Goal: Task Accomplishment & Management: Manage account settings

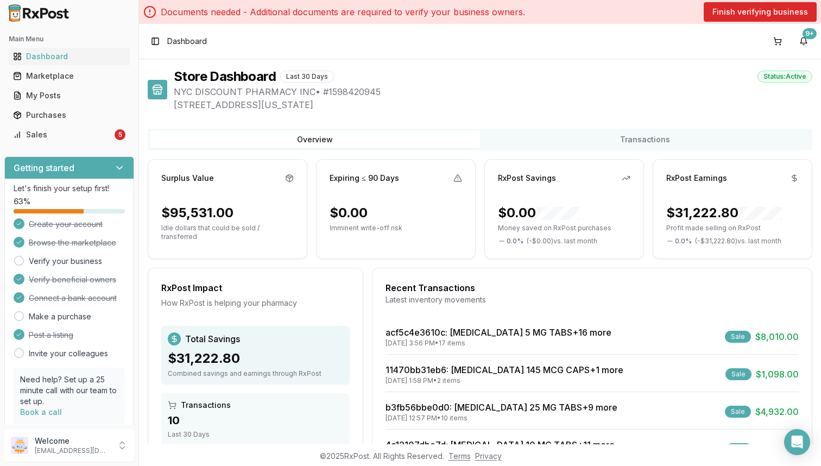
click at [114, 144] on div "Main Menu Dashboard Marketplace My Posts Purchases Sales 5" at bounding box center [69, 87] width 139 height 122
click at [115, 139] on div "5" at bounding box center [120, 134] width 11 height 11
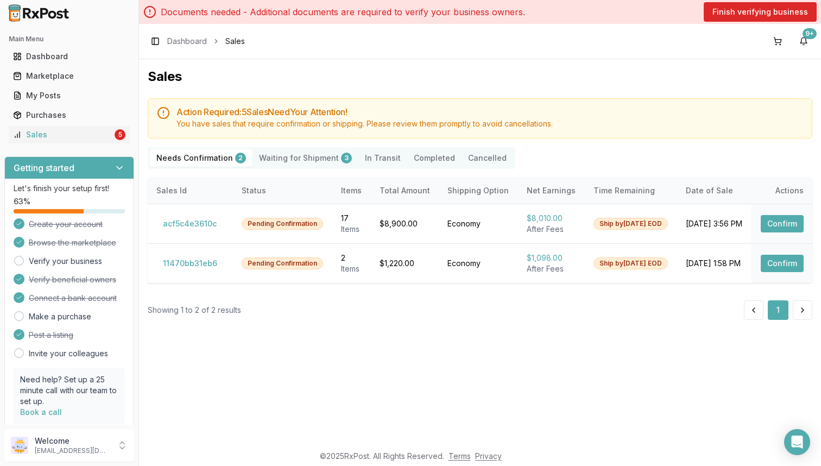
click at [273, 160] on Shipment "Waiting for Shipment 3" at bounding box center [306, 157] width 106 height 17
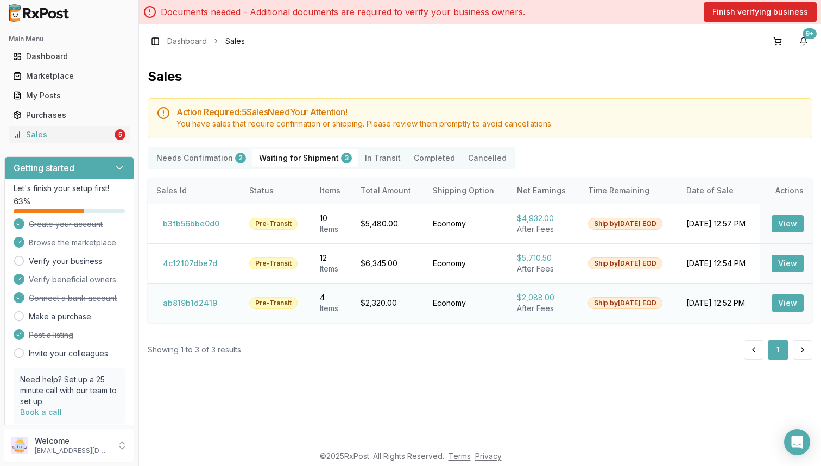
click at [198, 304] on button "ab819b1d2419" at bounding box center [189, 302] width 67 height 17
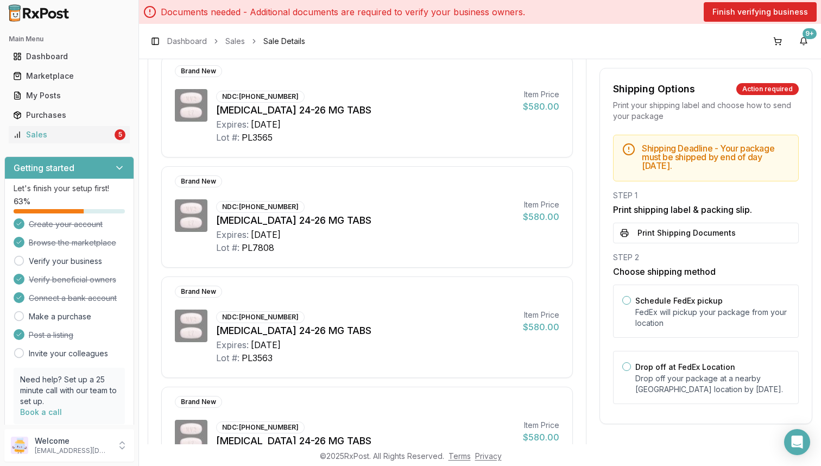
scroll to position [156, 0]
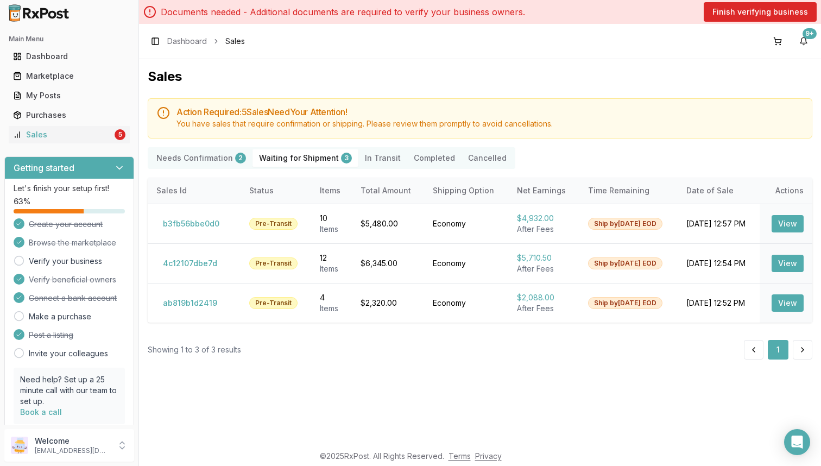
click at [207, 164] on Confirmation "Needs Confirmation 2" at bounding box center [201, 157] width 103 height 17
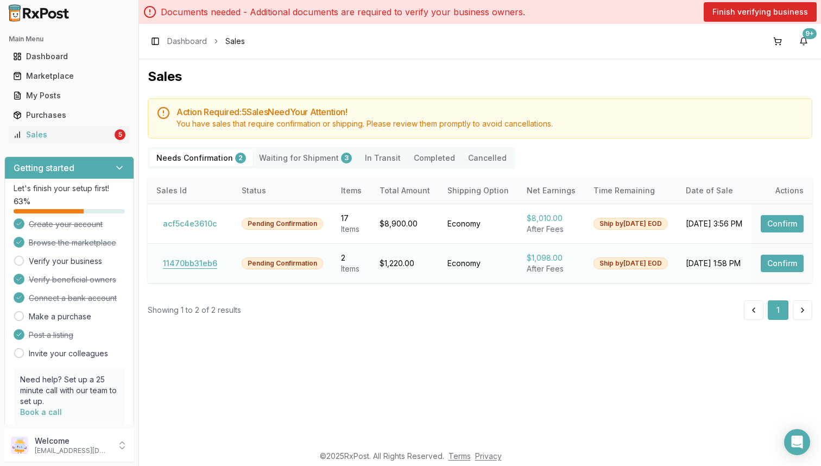
click at [190, 266] on button "11470bb31eb6" at bounding box center [189, 263] width 67 height 17
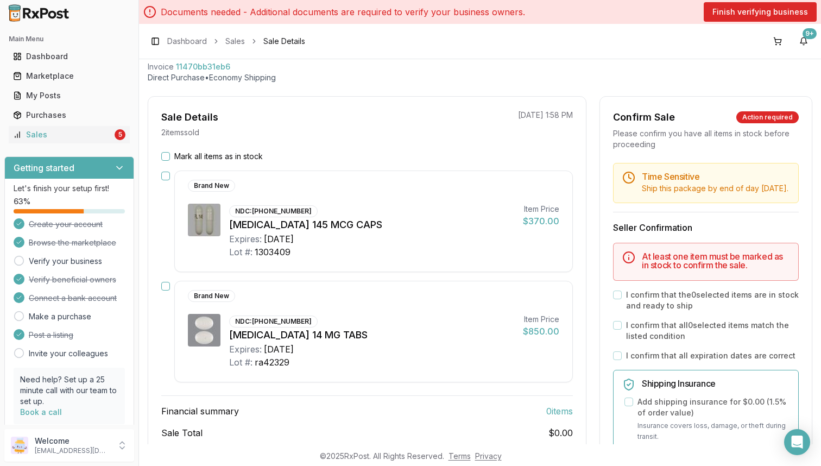
scroll to position [60, 0]
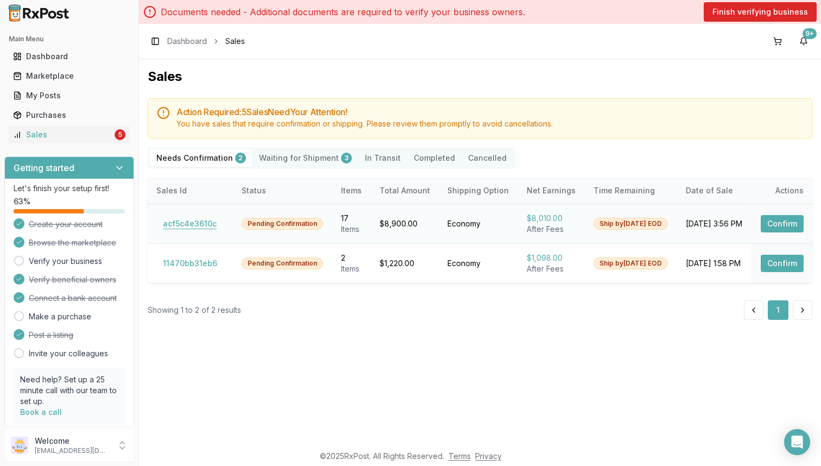
click at [202, 226] on button "acf5c4e3610c" at bounding box center [189, 223] width 67 height 17
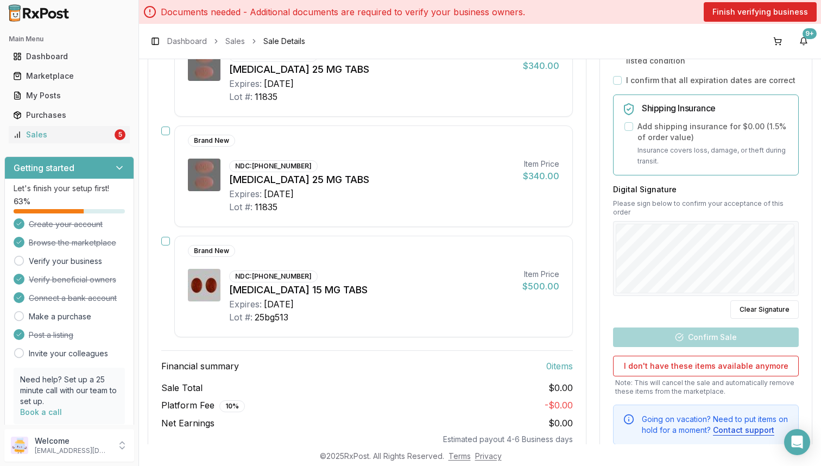
scroll to position [1784, 0]
